Goal: Navigation & Orientation: Understand site structure

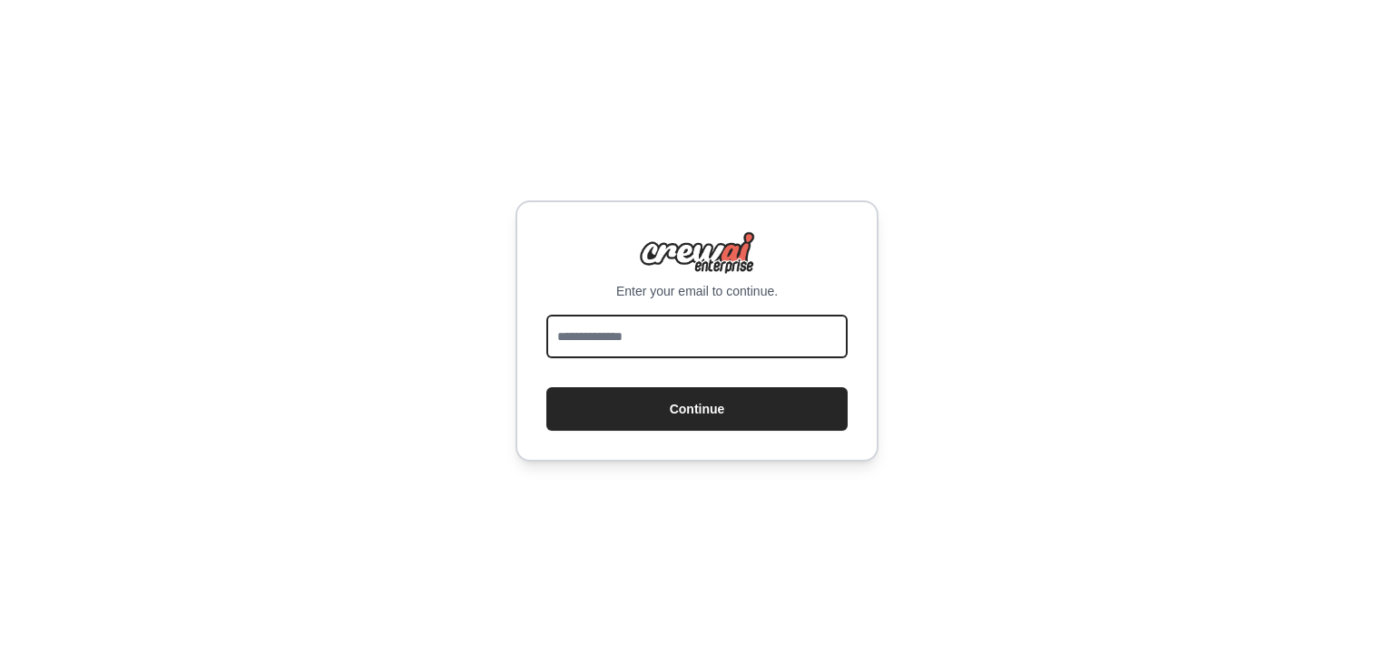
click at [662, 335] on input "email" at bounding box center [696, 337] width 301 height 44
type input "**********"
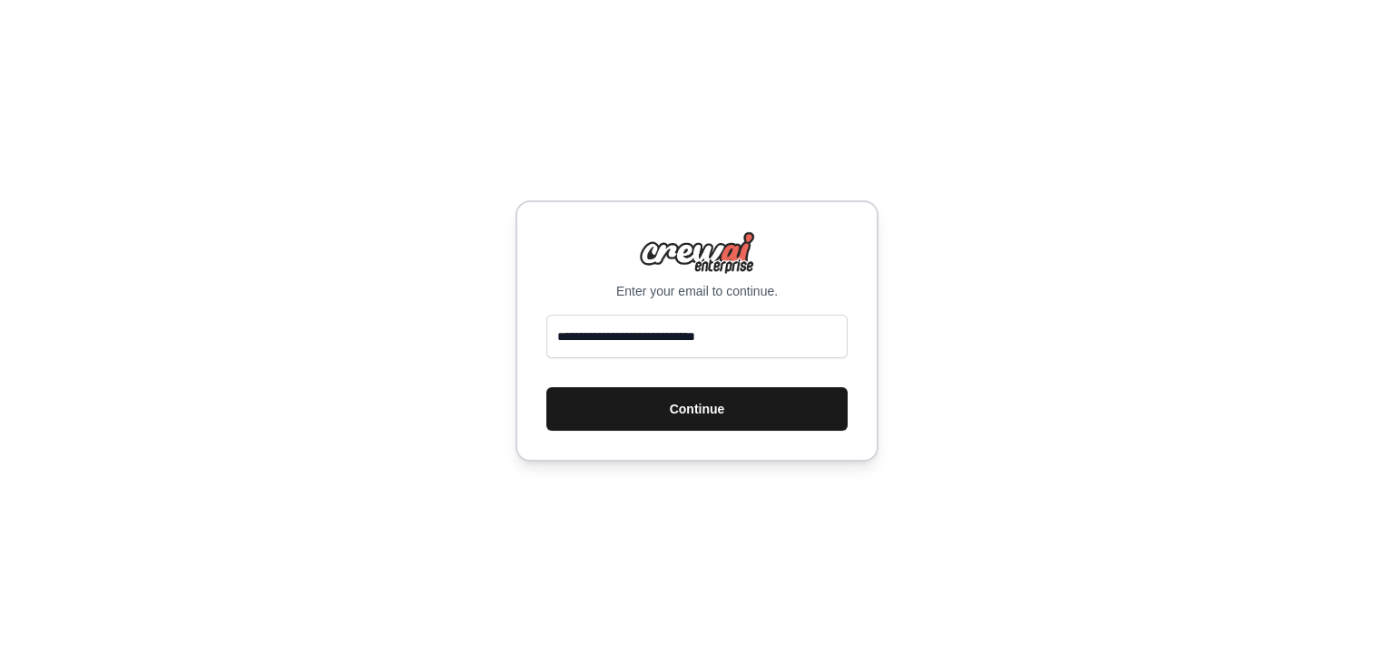
click at [695, 393] on button "Continue" at bounding box center [696, 410] width 301 height 44
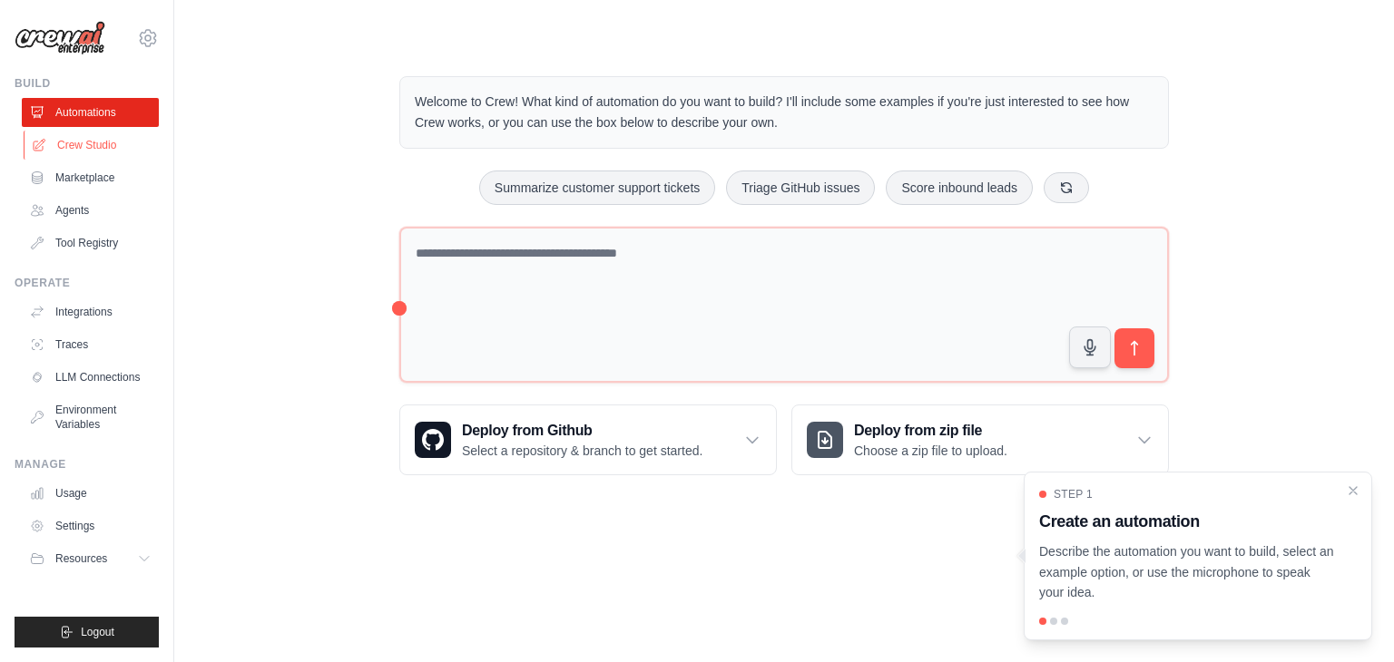
click at [87, 146] on link "Crew Studio" at bounding box center [92, 145] width 137 height 29
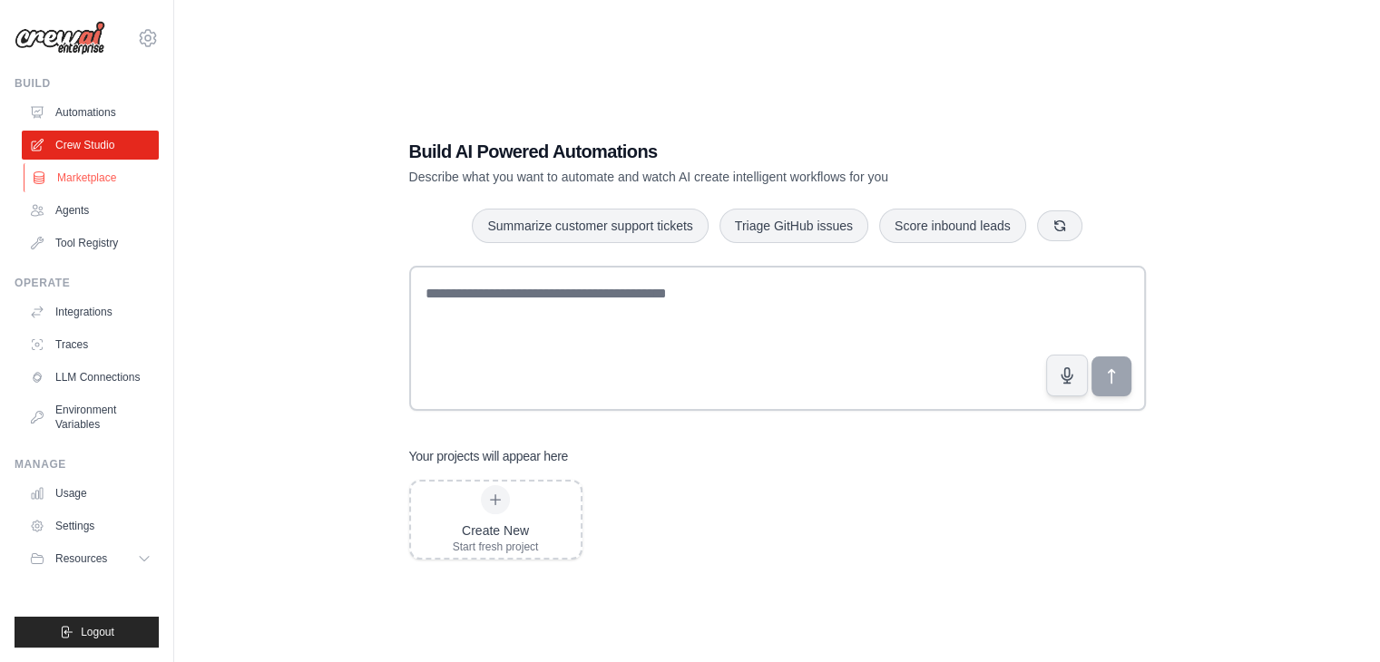
click at [87, 188] on link "Marketplace" at bounding box center [92, 177] width 137 height 29
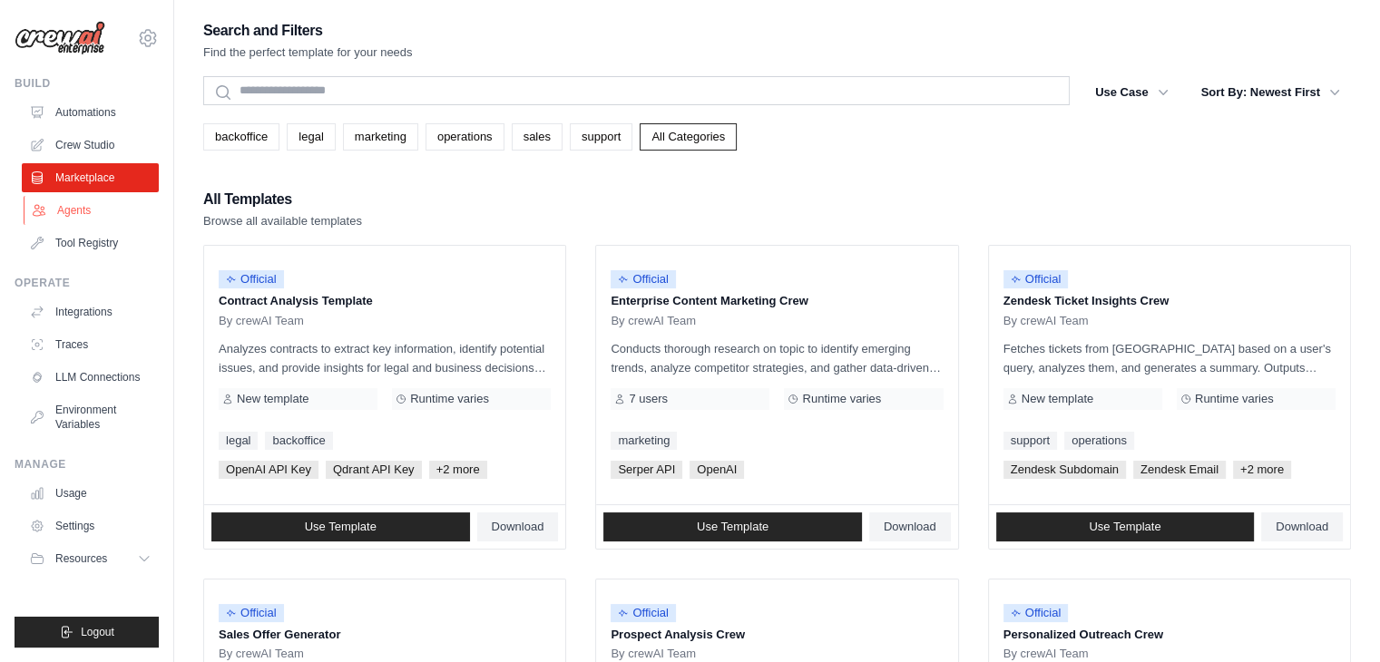
click at [76, 211] on link "Agents" at bounding box center [92, 210] width 137 height 29
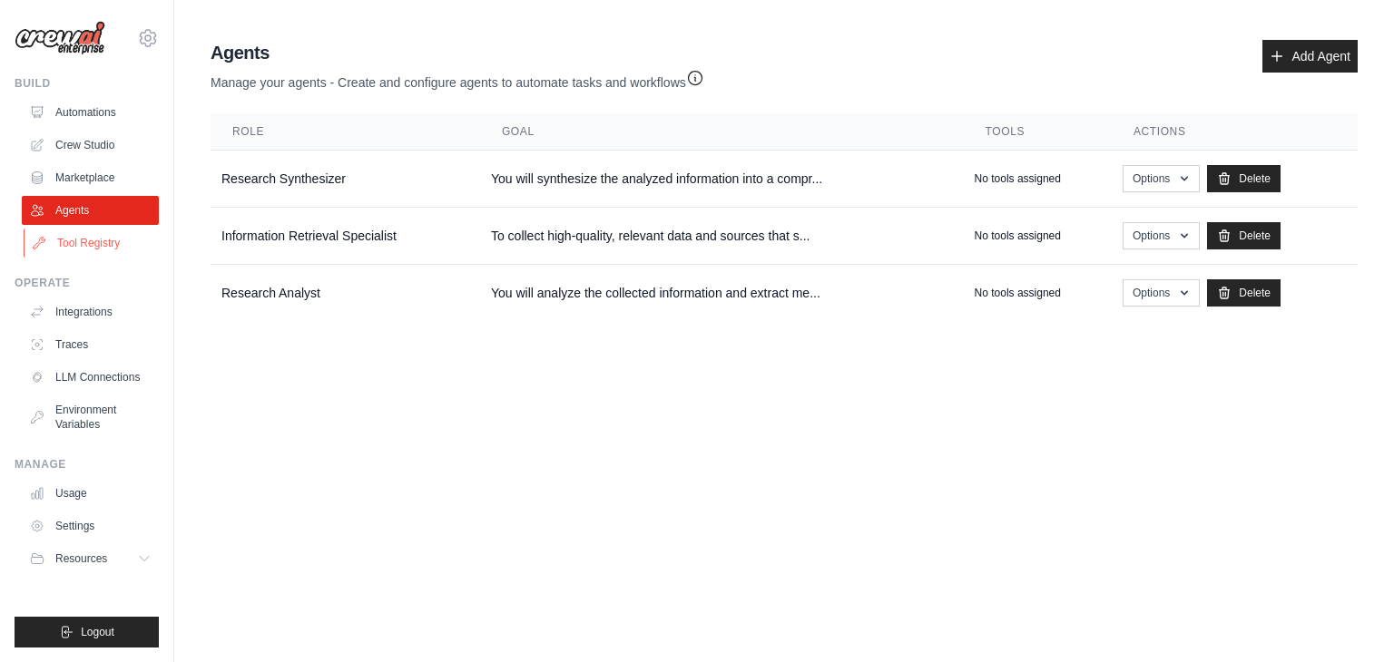
click at [62, 241] on link "Tool Registry" at bounding box center [92, 243] width 137 height 29
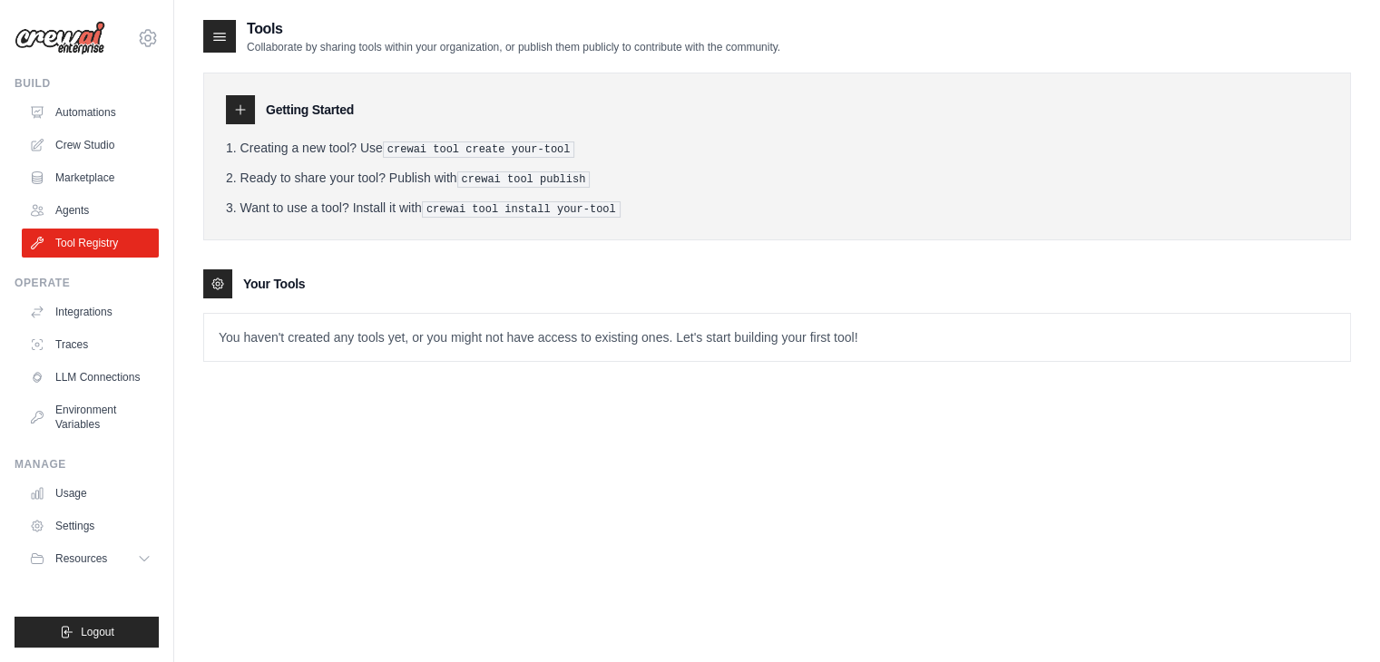
click at [62, 241] on link "Tool Registry" at bounding box center [90, 243] width 137 height 29
click at [107, 311] on link "Integrations" at bounding box center [92, 312] width 137 height 29
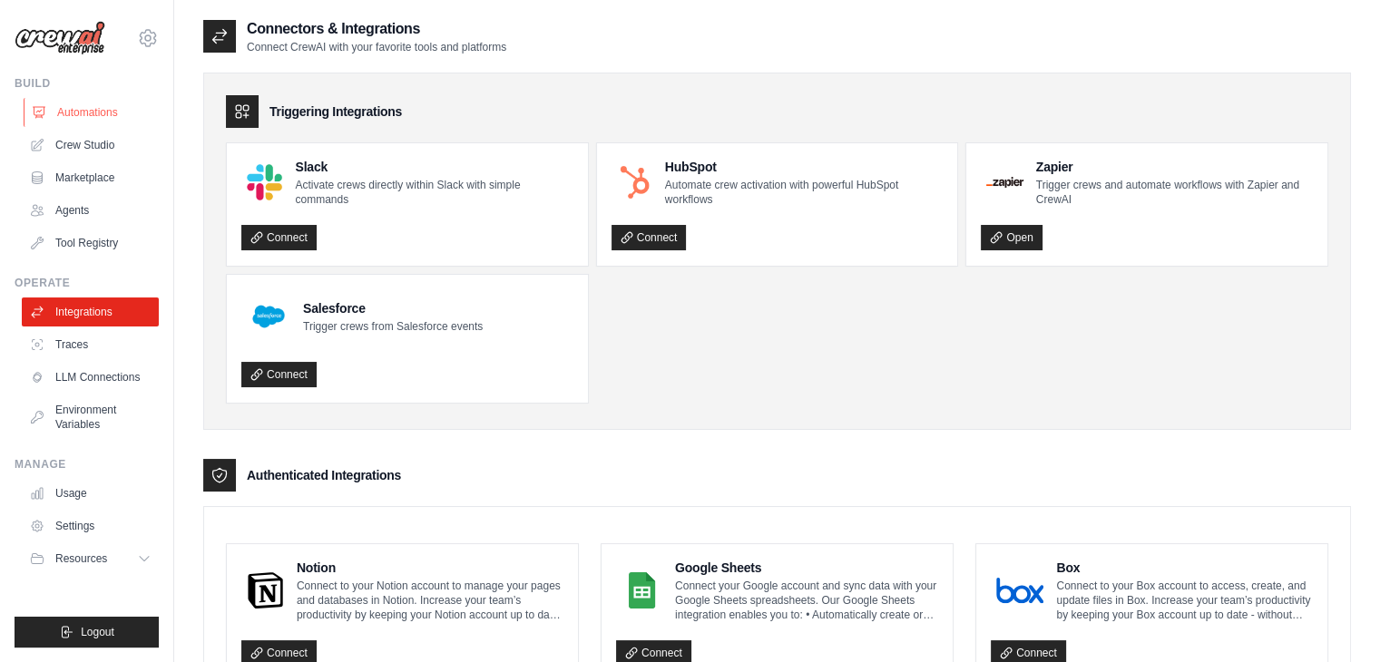
click at [92, 119] on link "Automations" at bounding box center [92, 112] width 137 height 29
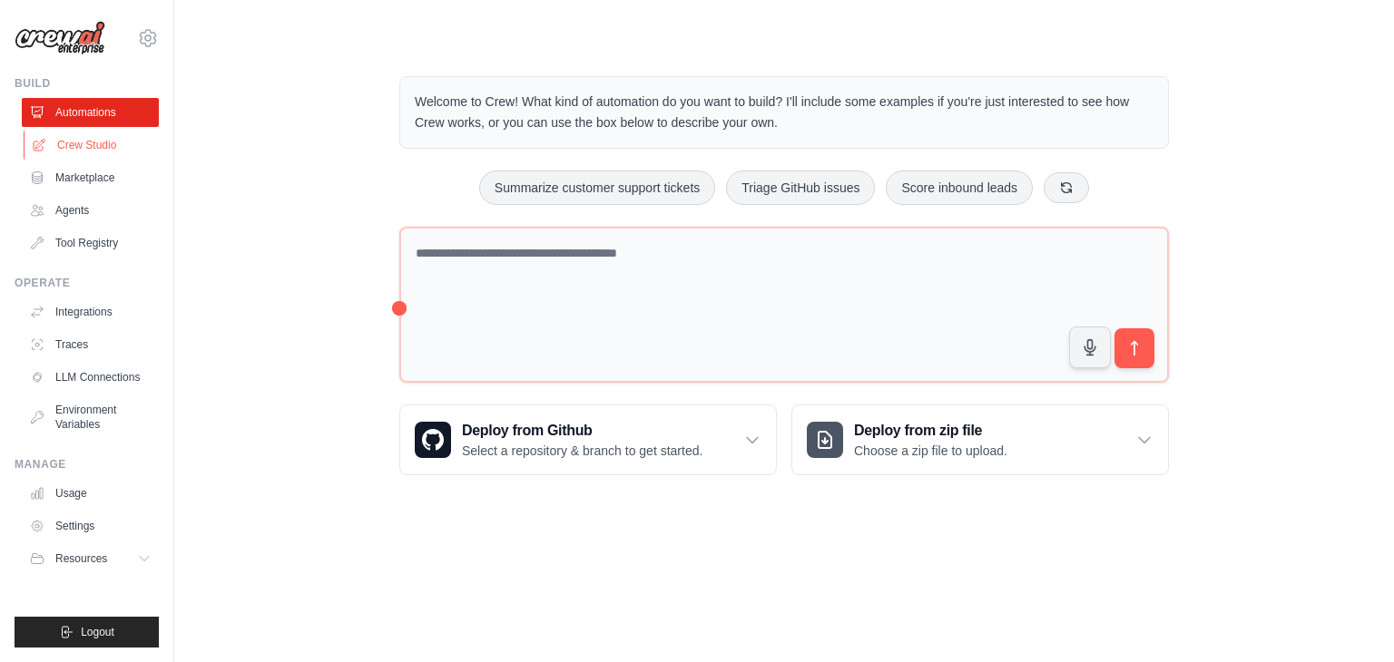
click at [97, 149] on link "Crew Studio" at bounding box center [92, 145] width 137 height 29
